Goal: Transaction & Acquisition: Purchase product/service

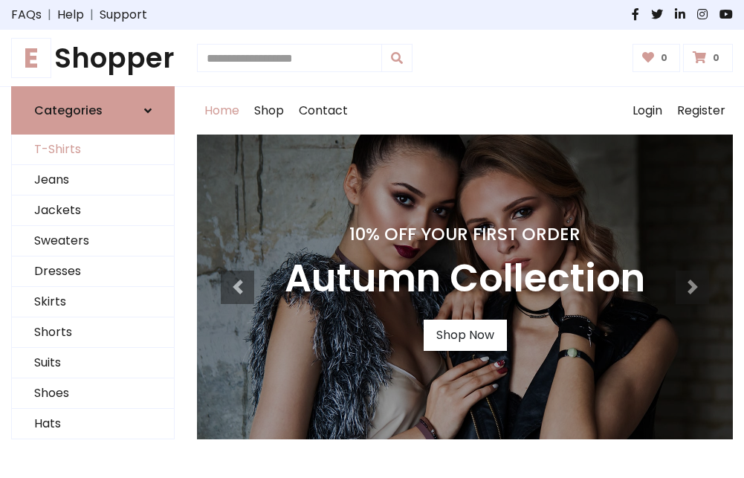
click at [93, 150] on link "T-Shirts" at bounding box center [93, 149] width 162 height 30
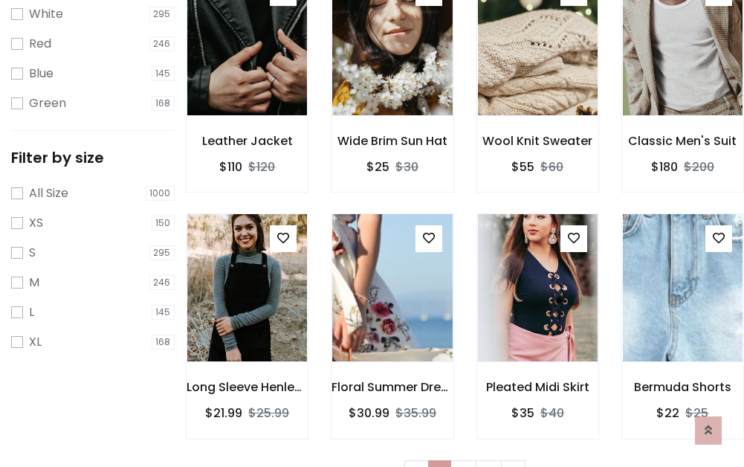
scroll to position [27, 0]
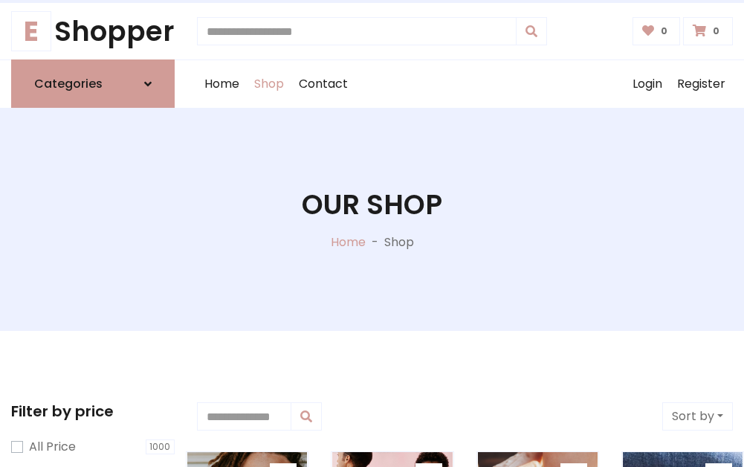
click at [372, 219] on h1 "Our Shop" at bounding box center [372, 204] width 140 height 33
click at [464, 84] on div "Home Shop Contact Log out Login Register" at bounding box center [465, 84] width 536 height 48
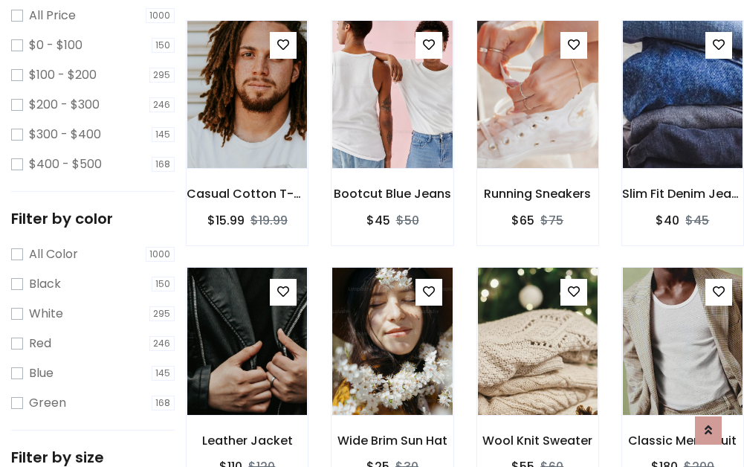
click at [537, 122] on img at bounding box center [537, 94] width 143 height 357
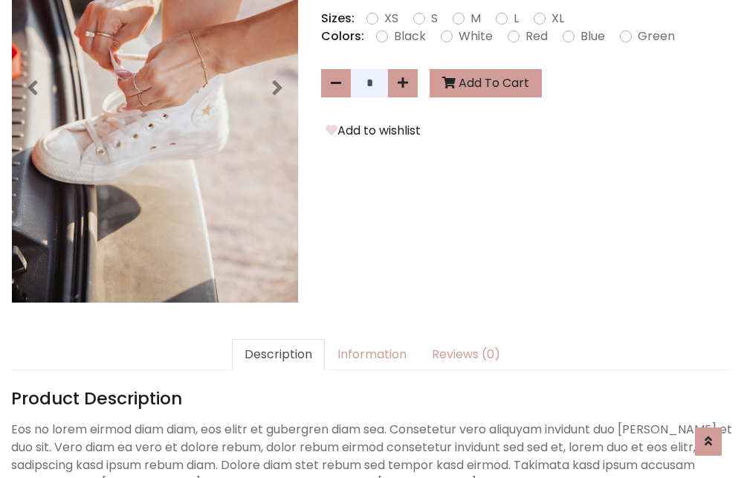
scroll to position [363, 0]
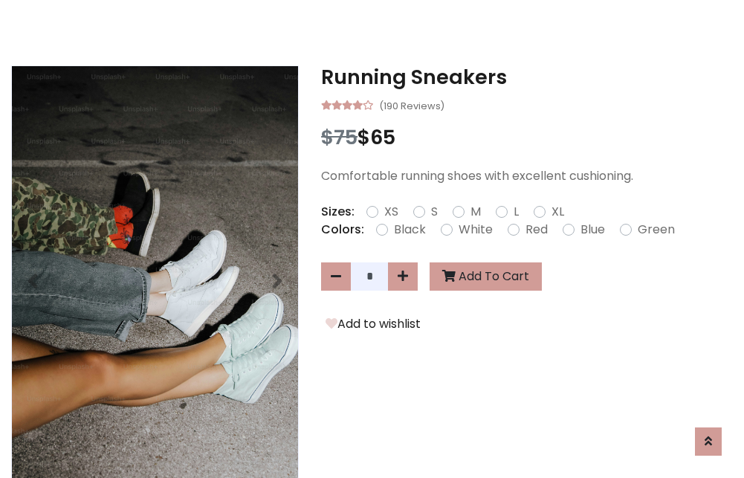
click at [527, 77] on h3 "Running Sneakers" at bounding box center [527, 77] width 412 height 24
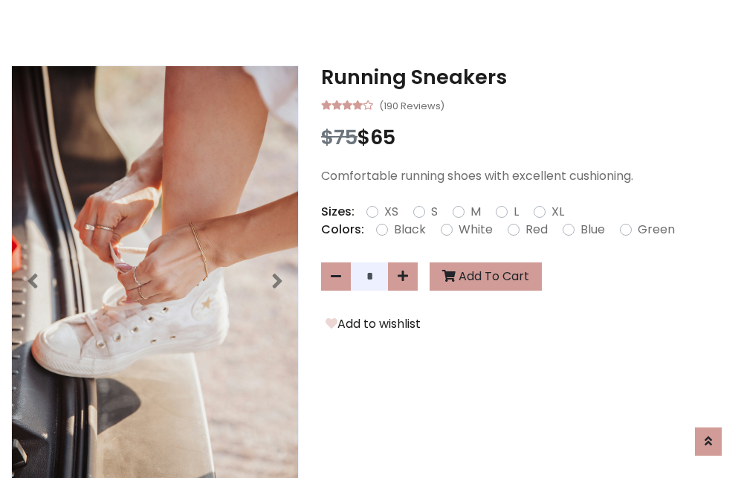
click at [527, 77] on h3 "Running Sneakers" at bounding box center [527, 77] width 412 height 24
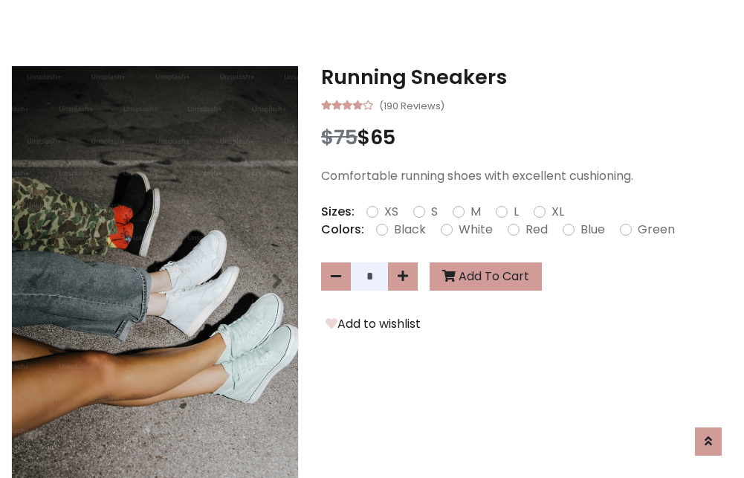
click at [527, 77] on h3 "Running Sneakers" at bounding box center [527, 77] width 412 height 24
